Goal: Transaction & Acquisition: Book appointment/travel/reservation

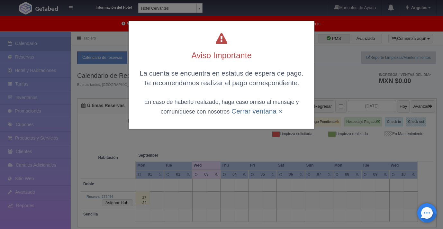
click at [350, 85] on div "Aviso Importante La cuenta se encuentra en estatus de espera de pago. Te recome…" at bounding box center [221, 114] width 443 height 229
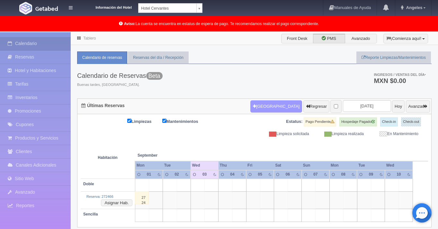
click at [269, 111] on button "[GEOGRAPHIC_DATA]" at bounding box center [277, 106] width 52 height 12
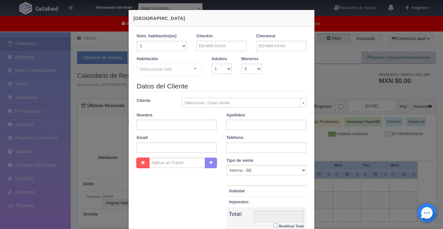
checkbox input "false"
click at [217, 45] on input "text" at bounding box center [221, 46] width 50 height 10
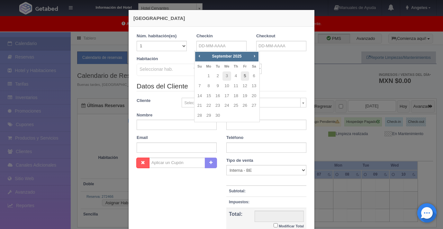
click at [246, 78] on link "5" at bounding box center [245, 75] width 8 height 9
type input "[DATE]"
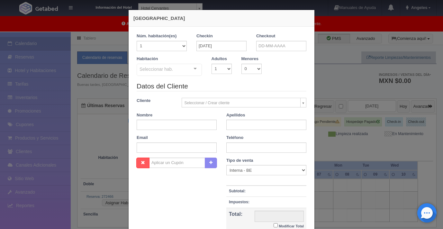
checkbox input "false"
click at [272, 49] on input "text" at bounding box center [281, 46] width 50 height 10
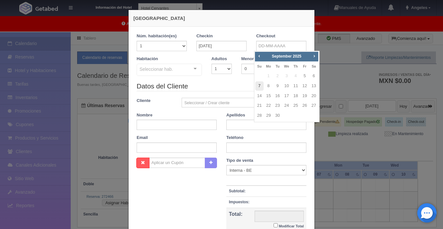
click at [260, 87] on link "7" at bounding box center [259, 85] width 8 height 9
type input "[DATE]"
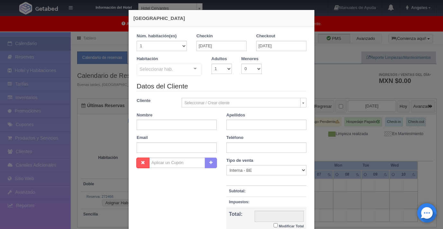
click at [193, 71] on div at bounding box center [195, 69] width 13 height 10
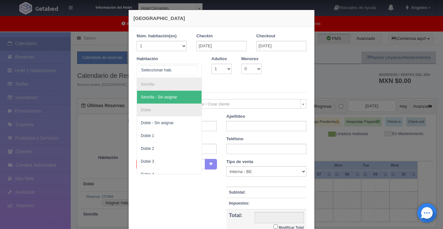
click at [175, 98] on span "Sencilla - Sin asignar" at bounding box center [169, 97] width 65 height 13
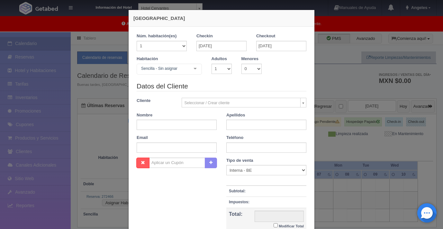
checkbox input "false"
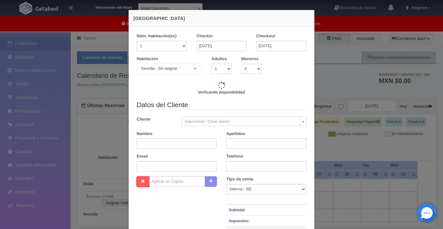
type input "2100.00"
checkbox input "false"
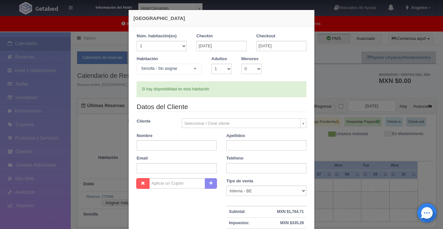
click at [198, 126] on body "Información del Hotel [GEOGRAPHIC_DATA][PERSON_NAME] [GEOGRAPHIC_DATA][PERSON_N…" at bounding box center [221, 147] width 443 height 230
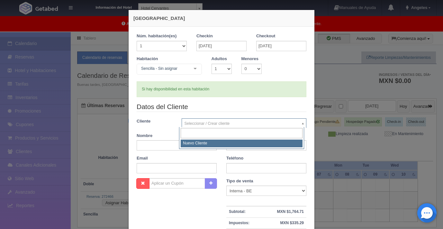
click at [204, 134] on input "text" at bounding box center [242, 133] width 122 height 11
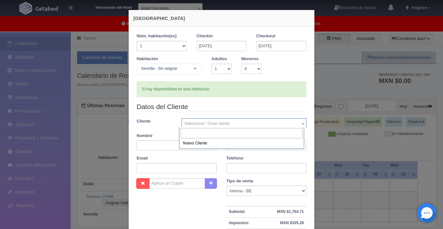
click at [190, 134] on input "text" at bounding box center [242, 133] width 122 height 11
click at [156, 146] on body "Información del Hotel [GEOGRAPHIC_DATA][PERSON_NAME] [GEOGRAPHIC_DATA][PERSON_N…" at bounding box center [221, 147] width 443 height 230
click at [157, 146] on input "text" at bounding box center [177, 145] width 80 height 10
type input "[PERSON_NAME]"
click at [235, 147] on input "text" at bounding box center [266, 145] width 80 height 10
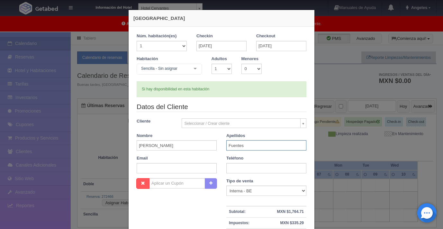
type input "Fuentes"
click at [178, 172] on input "text" at bounding box center [177, 168] width 80 height 10
paste input "[DOMAIN_NAME][EMAIL_ADDRESS][DOMAIN_NAME]"
type input "[DOMAIN_NAME][EMAIL_ADDRESS][DOMAIN_NAME]"
click at [237, 168] on input "text" at bounding box center [266, 168] width 80 height 10
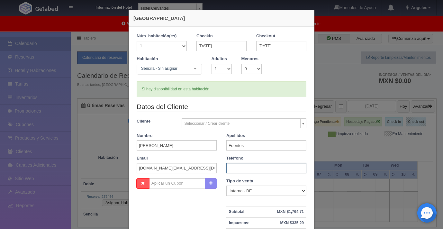
paste input "5558070200"
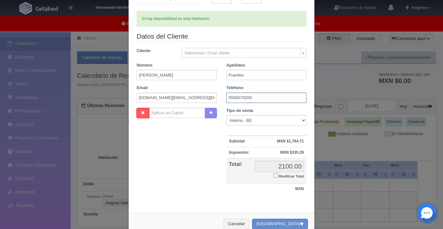
scroll to position [87, 0]
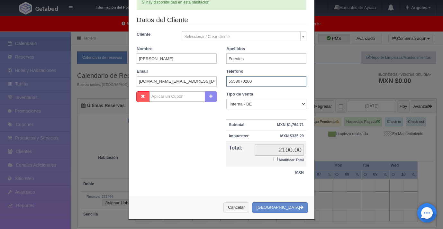
type input "5558070200"
click at [289, 211] on button "[GEOGRAPHIC_DATA]" at bounding box center [280, 207] width 56 height 11
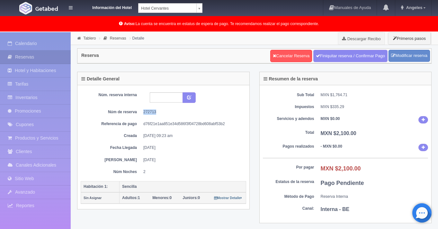
drag, startPoint x: 143, startPoint y: 111, endPoint x: 169, endPoint y: 111, distance: 26.0
click at [169, 111] on dd "272713" at bounding box center [192, 111] width 98 height 5
copy dd "272713"
click at [52, 58] on link "Reservas" at bounding box center [35, 56] width 71 height 13
